Goal: Find specific page/section: Find specific page/section

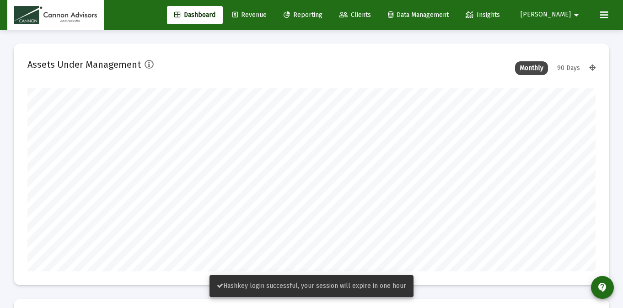
scroll to position [183, 568]
type input "[DATE]"
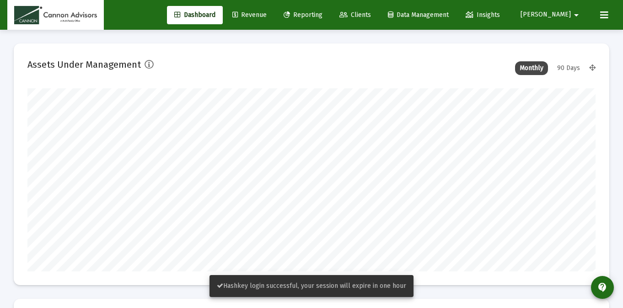
click at [371, 13] on span "Clients" at bounding box center [355, 15] width 32 height 8
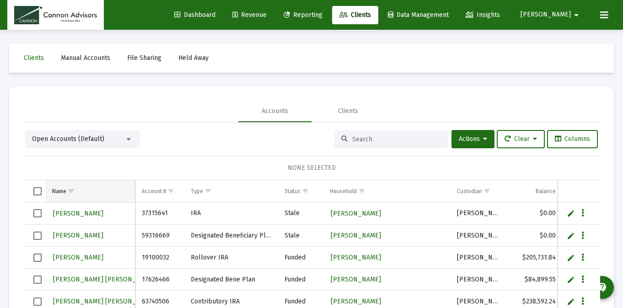
click at [80, 190] on td "Name" at bounding box center [91, 191] width 90 height 22
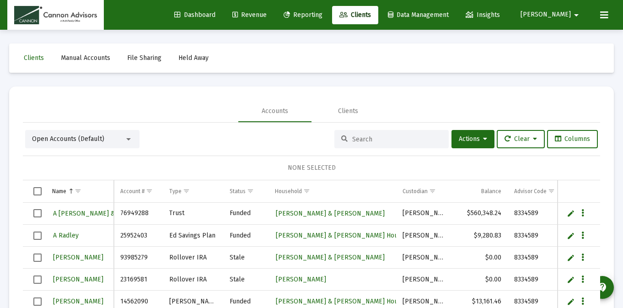
click at [80, 190] on span "Show filter options for column 'Name'" at bounding box center [78, 190] width 7 height 7
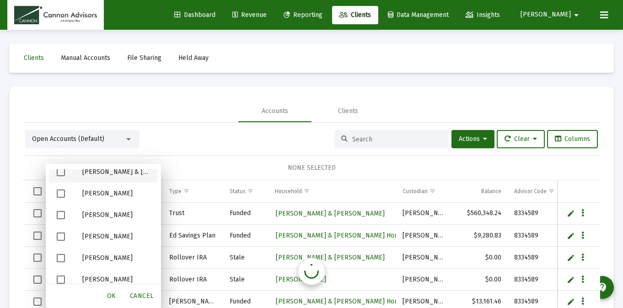
scroll to position [2673, 0]
click at [136, 298] on span "Cancel" at bounding box center [142, 296] width 24 height 8
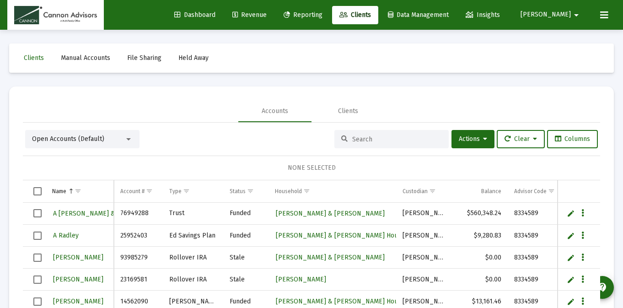
click at [373, 139] on input at bounding box center [397, 139] width 90 height 8
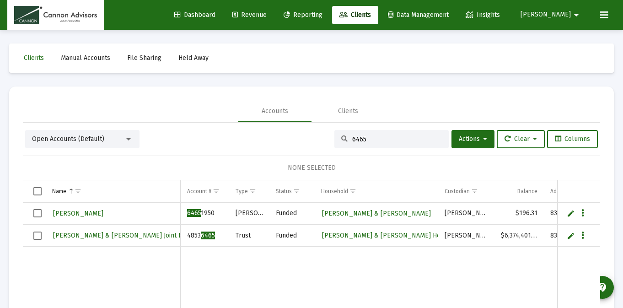
scroll to position [12, 0]
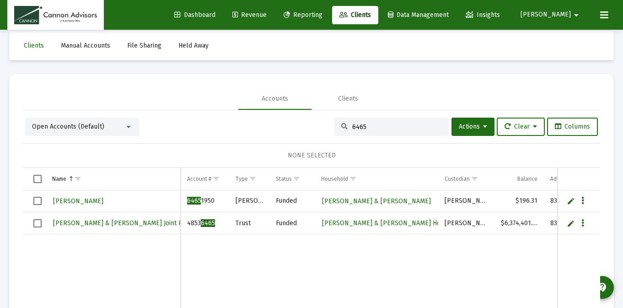
type input "6465"
drag, startPoint x: 188, startPoint y: 222, endPoint x: 212, endPoint y: 223, distance: 23.8
click at [212, 223] on td "4853 6465" at bounding box center [205, 223] width 48 height 22
copy td "853 6465"
